Goal: Learn about a topic: Learn about a topic

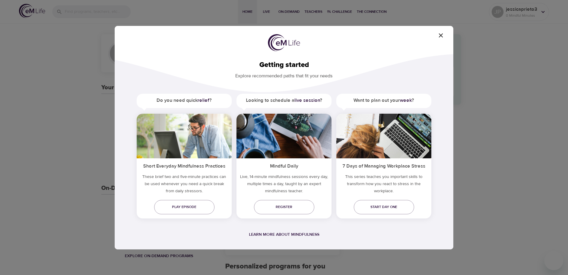
click at [441, 37] on icon "button" at bounding box center [441, 35] width 7 height 7
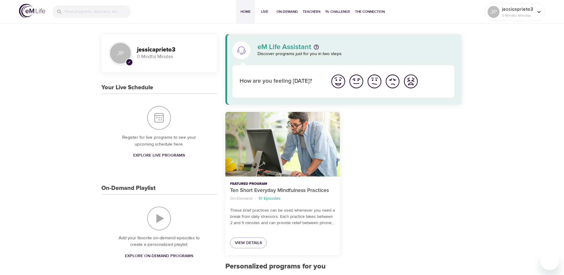
click at [339, 81] on img "I'm feeling great" at bounding box center [338, 81] width 16 height 16
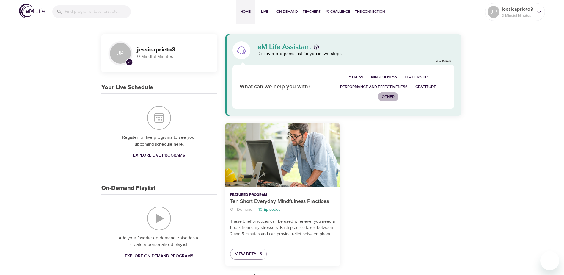
click at [387, 95] on span "Other" at bounding box center [388, 96] width 13 height 7
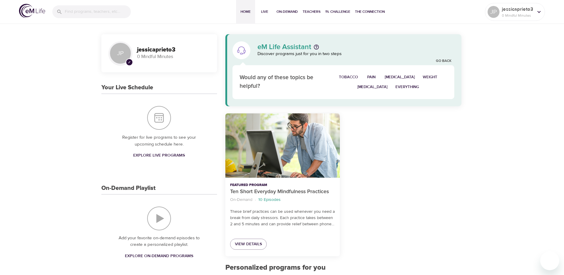
click at [423, 75] on span "Weight" at bounding box center [430, 77] width 15 height 7
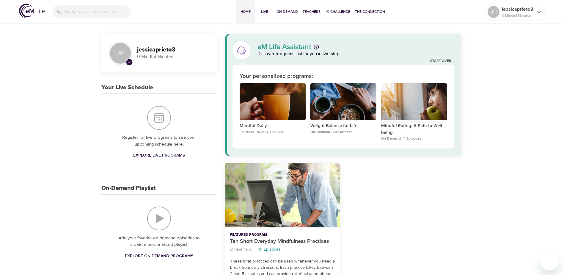
click at [412, 103] on div "Mindful Eating: A Path to Well-being" at bounding box center [414, 101] width 66 height 37
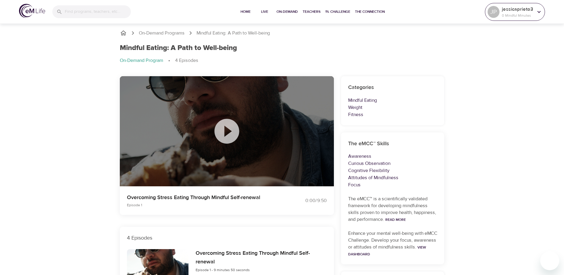
click at [512, 18] on p "0 Mindful Minutes" at bounding box center [518, 15] width 32 height 5
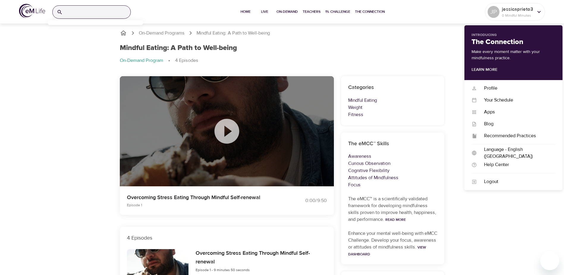
click at [102, 10] on input "search" at bounding box center [97, 12] width 65 height 13
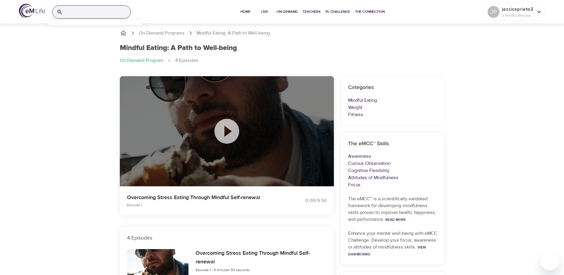
click at [20, 10] on img at bounding box center [32, 11] width 26 height 14
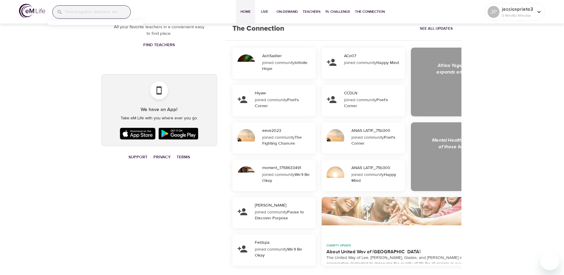
scroll to position [328, 0]
